Goal: Task Accomplishment & Management: Manage account settings

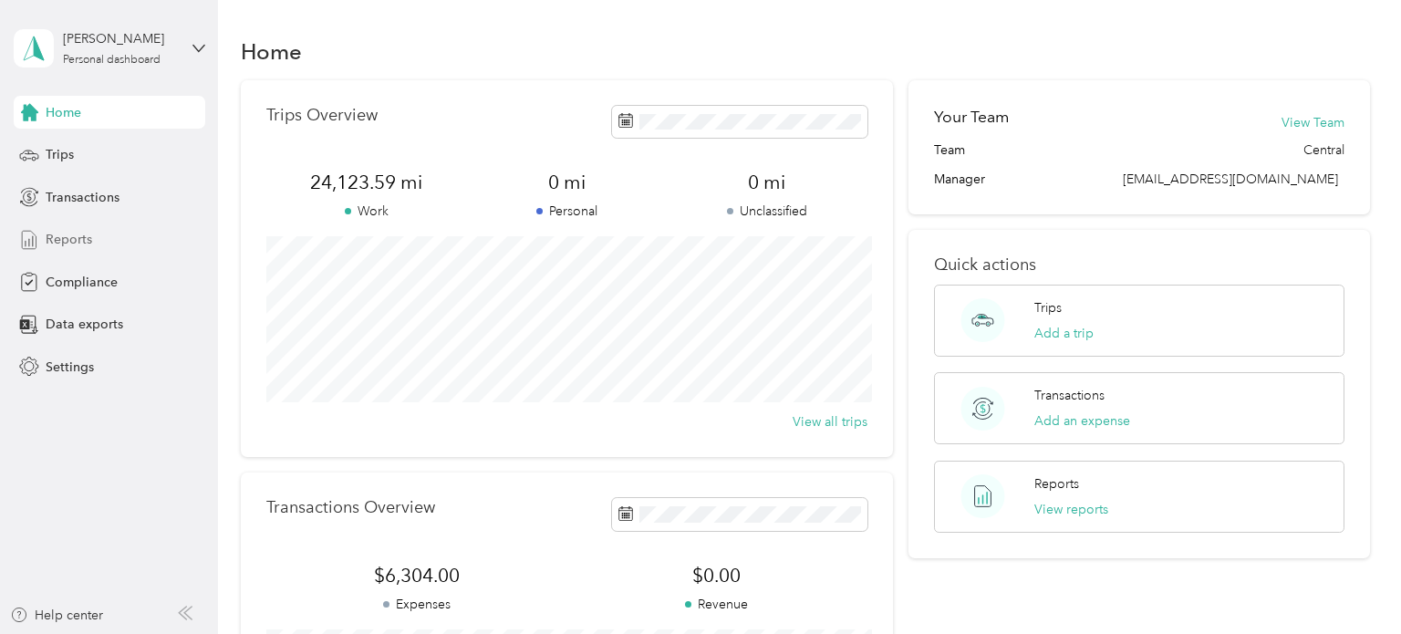
click at [58, 236] on span "Reports" at bounding box center [69, 239] width 47 height 19
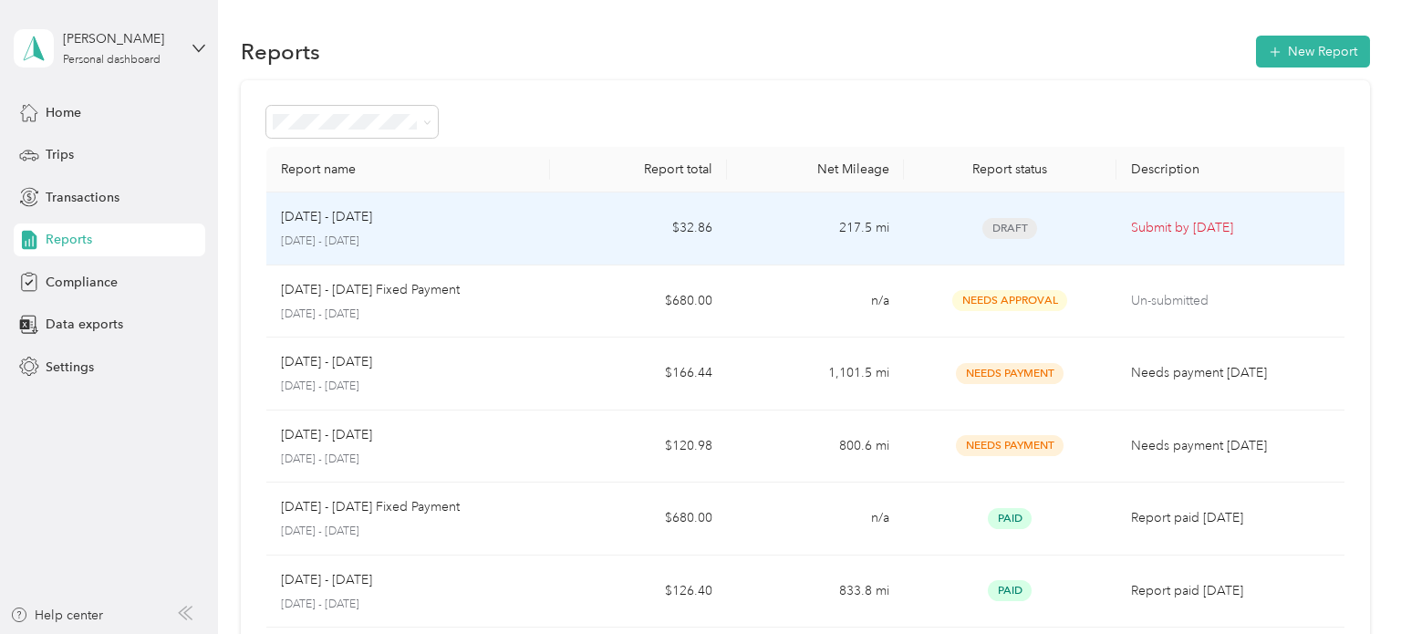
click at [550, 222] on td "$32.86" at bounding box center [638, 229] width 177 height 73
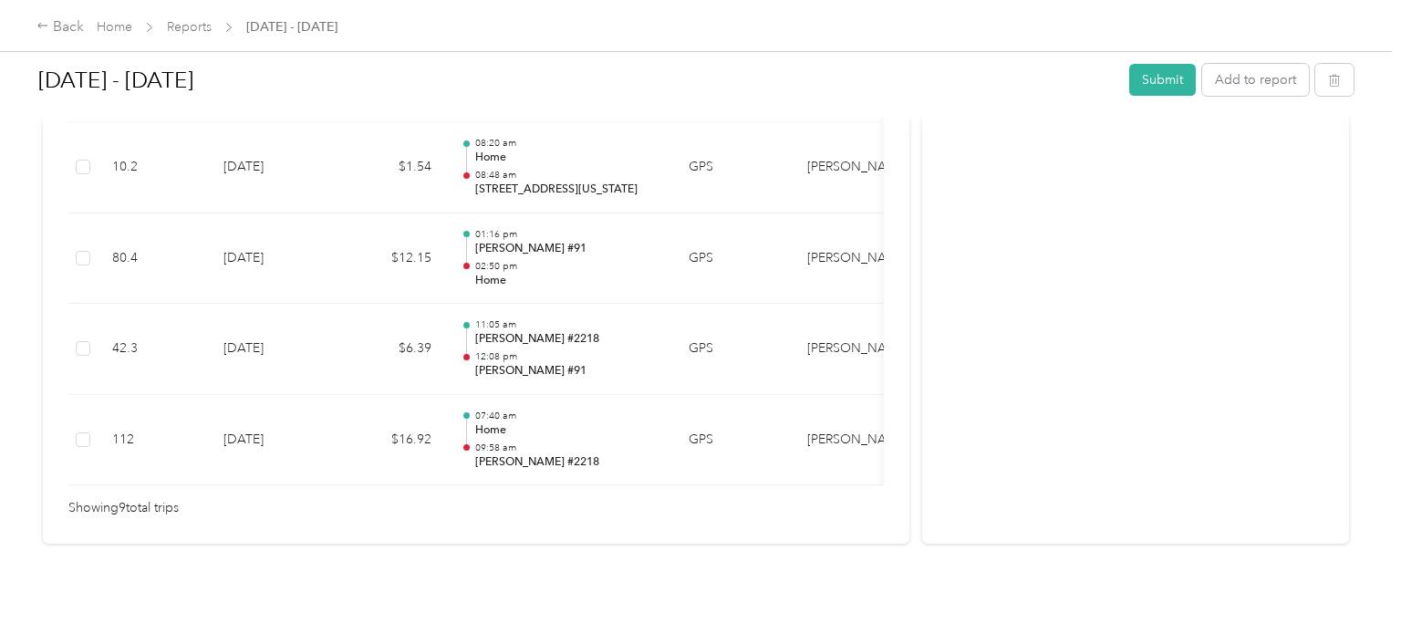
scroll to position [982, 0]
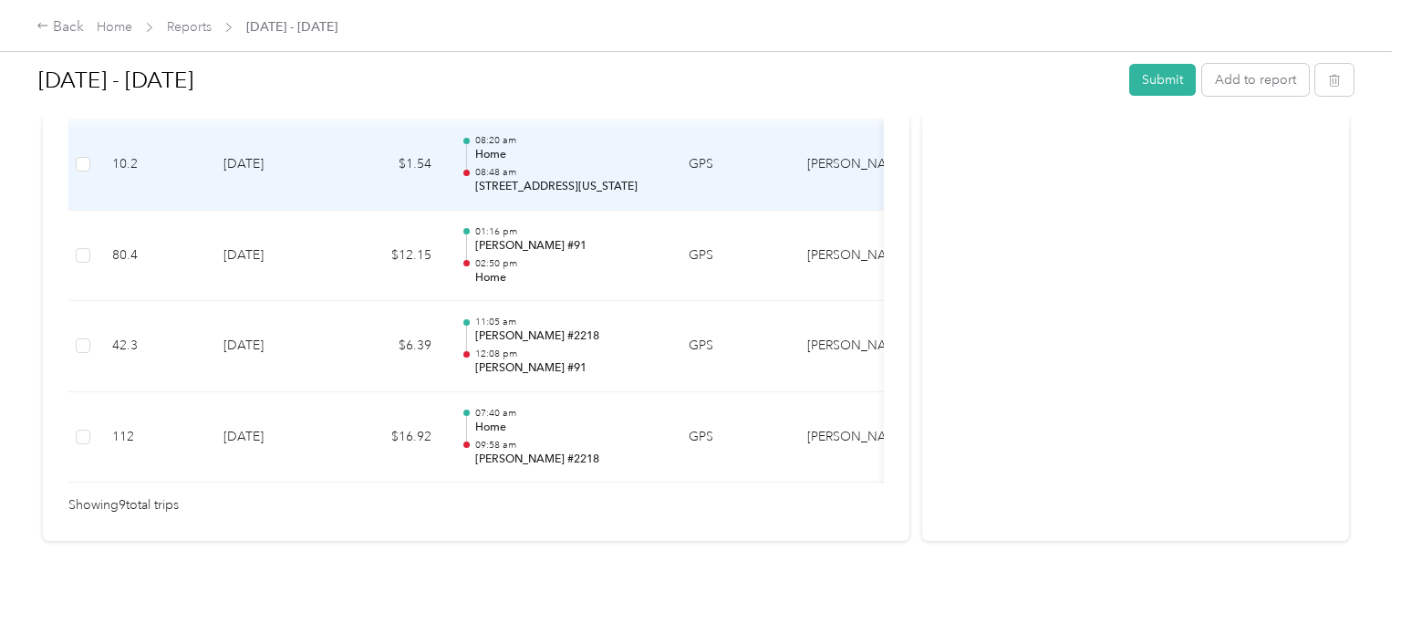
click at [477, 186] on p "[STREET_ADDRESS][US_STATE]" at bounding box center [567, 187] width 184 height 16
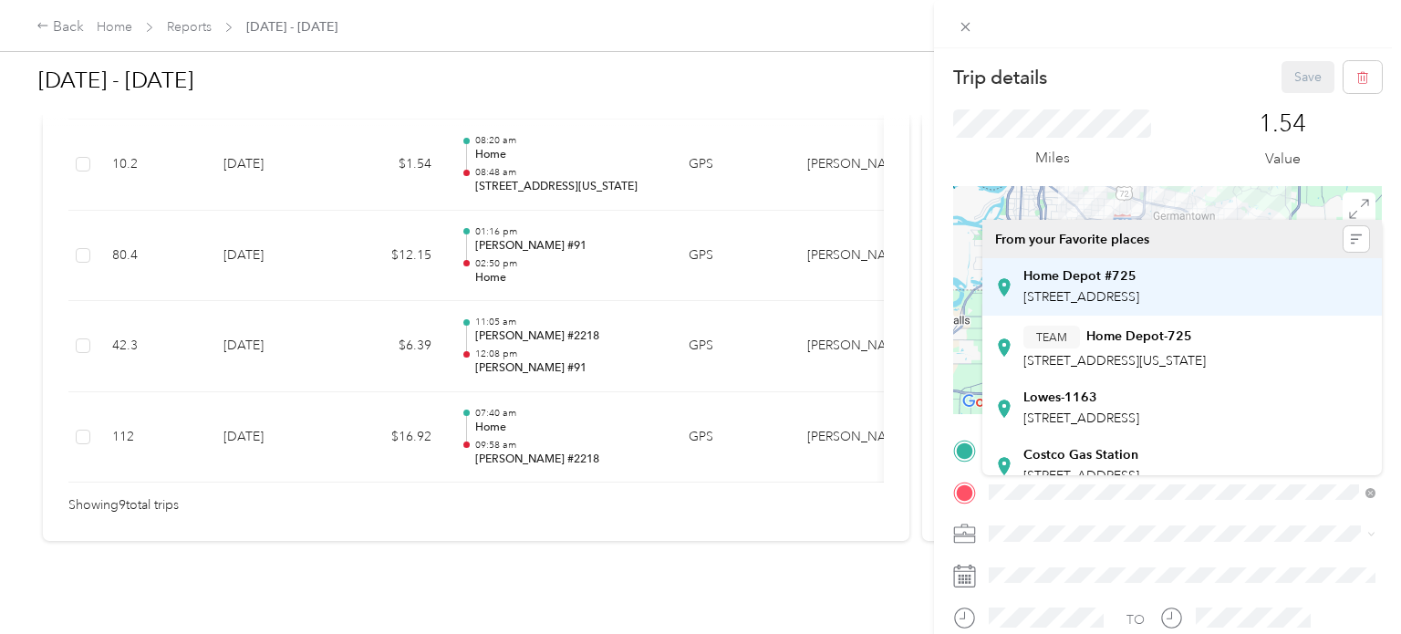
click at [1119, 286] on div "Home Depot #[STREET_ADDRESS]" at bounding box center [1082, 287] width 116 height 38
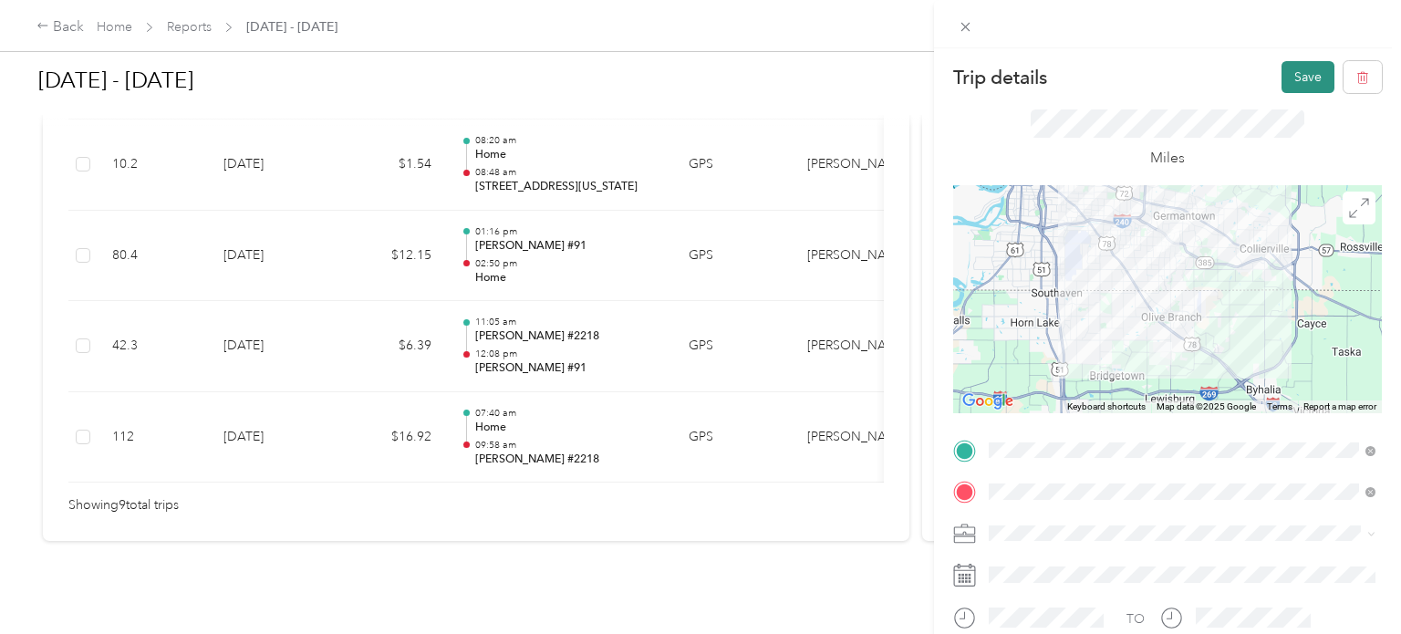
click at [1316, 75] on button "Save" at bounding box center [1308, 77] width 53 height 32
